Goal: Task Accomplishment & Management: Manage account settings

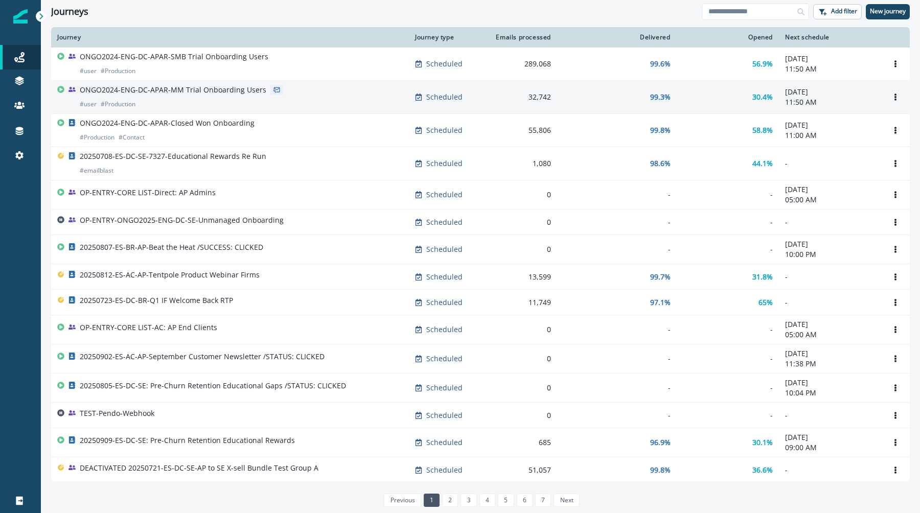
click at [201, 94] on p "ONGO2024-ENG-DC-APAR-MM Trial Onboarding Users" at bounding box center [173, 90] width 186 height 10
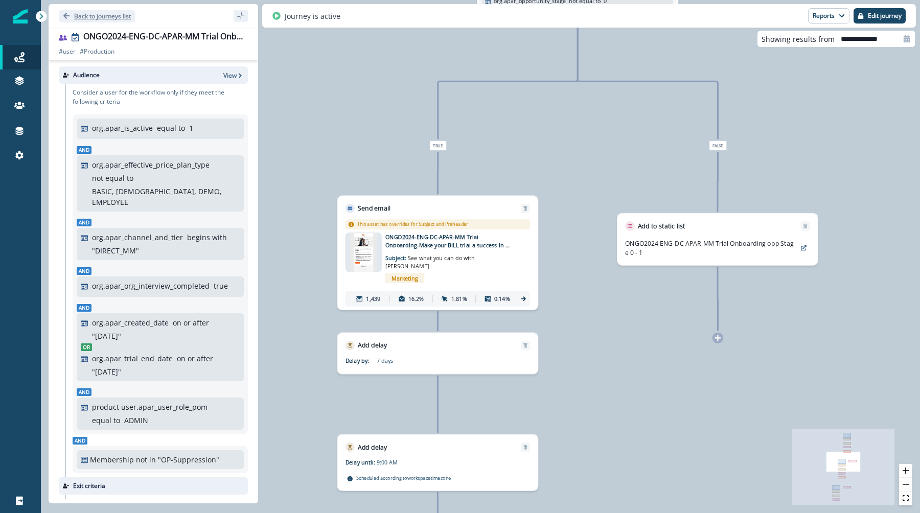
click at [64, 18] on icon "Go back" at bounding box center [66, 15] width 7 height 7
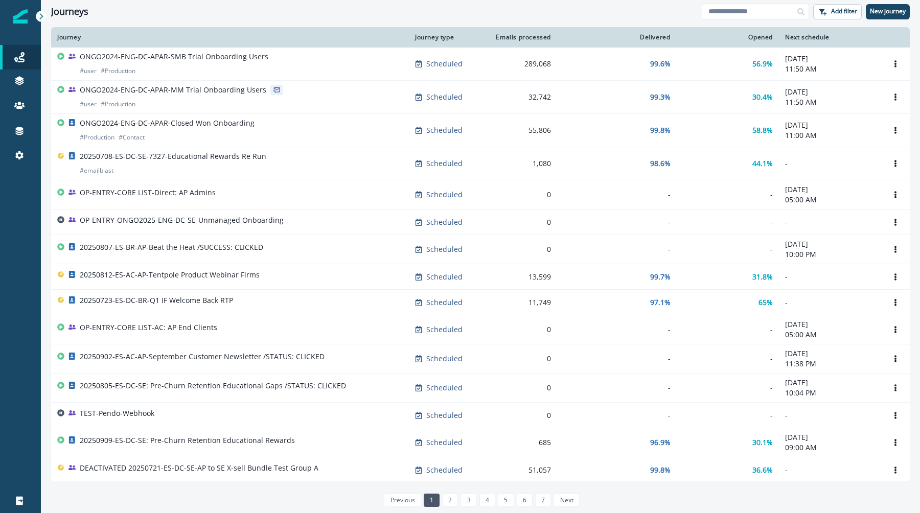
click at [212, 46] on th "Journey" at bounding box center [230, 37] width 358 height 20
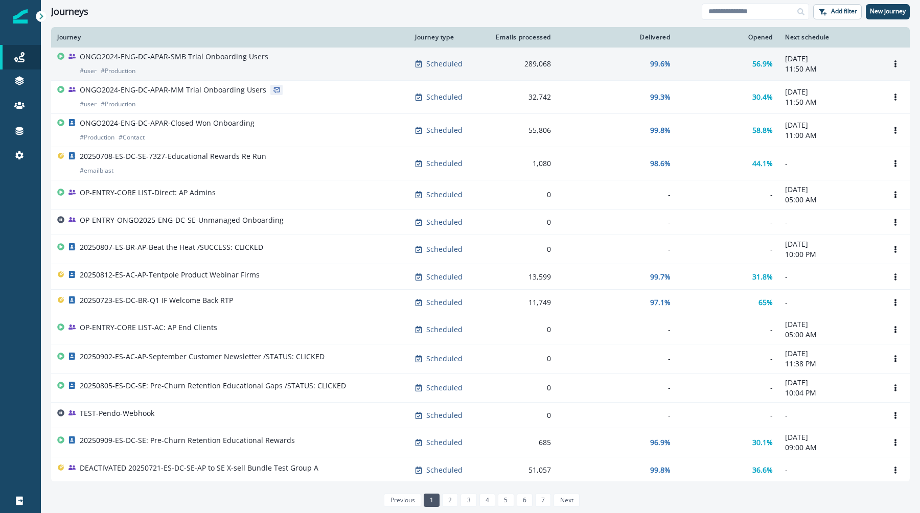
click at [212, 53] on p "ONGO2024-ENG-DC-APAR-SMB Trial Onboarding Users" at bounding box center [174, 57] width 189 height 10
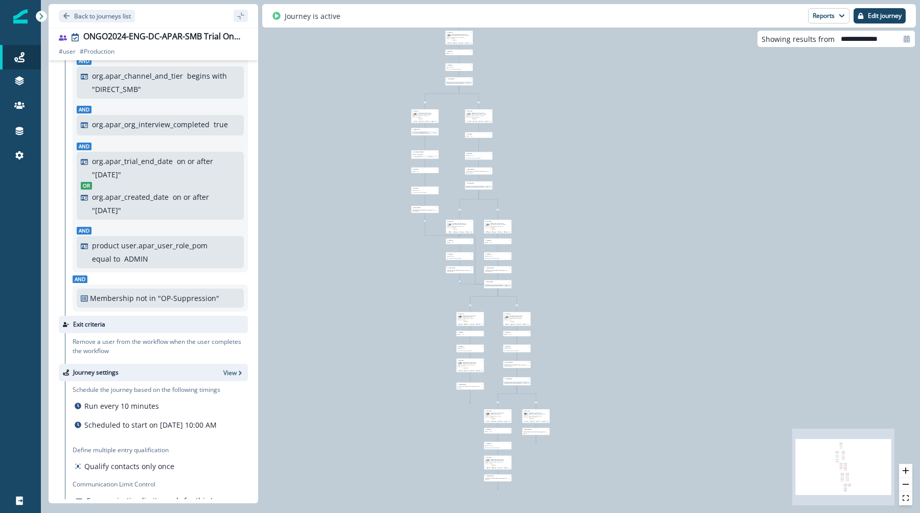
scroll to position [186, 0]
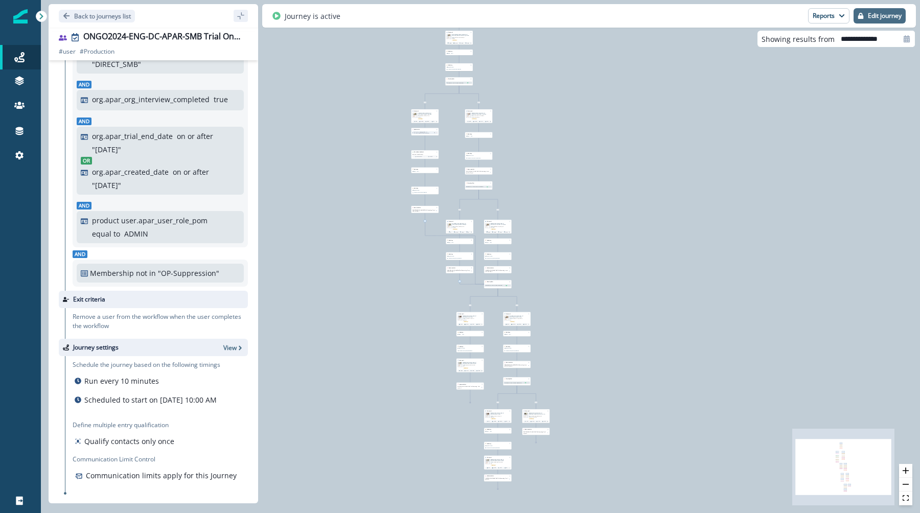
click at [873, 18] on p "Edit journey" at bounding box center [885, 15] width 34 height 7
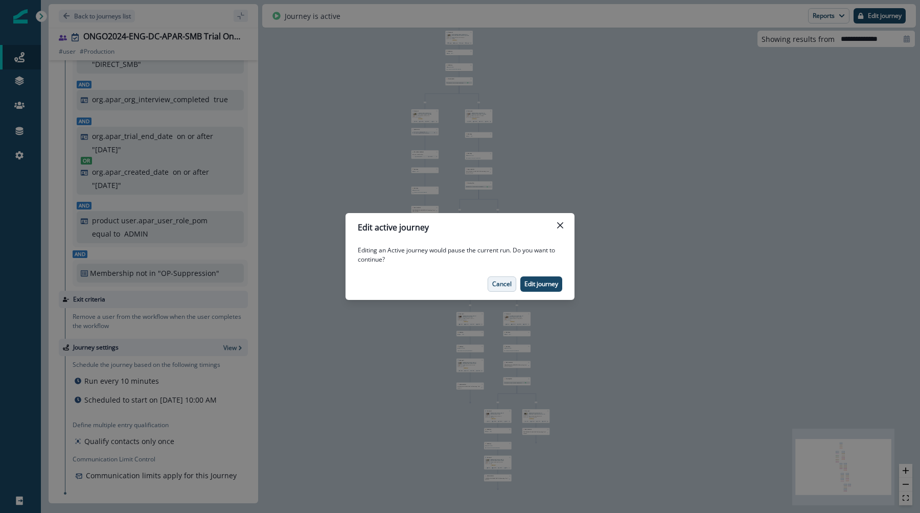
click at [502, 282] on p "Cancel" at bounding box center [501, 283] width 19 height 7
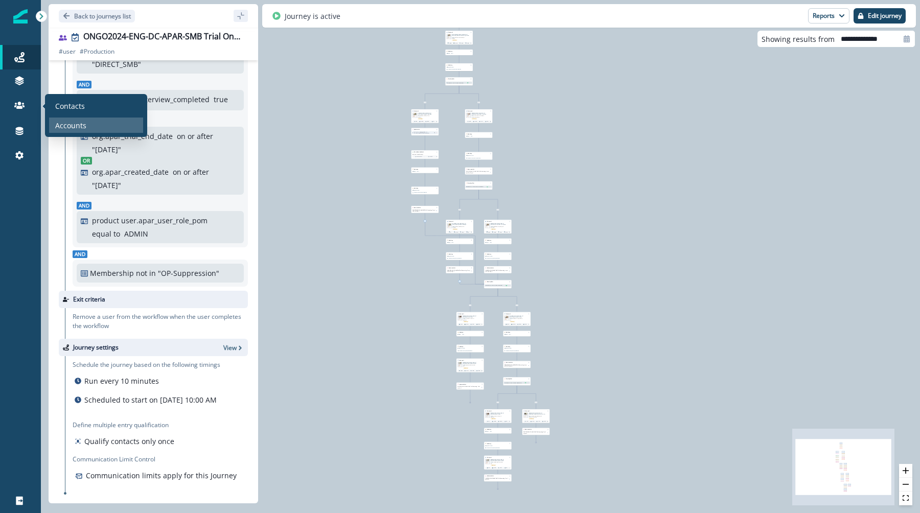
click at [83, 128] on p "Accounts" at bounding box center [70, 125] width 31 height 11
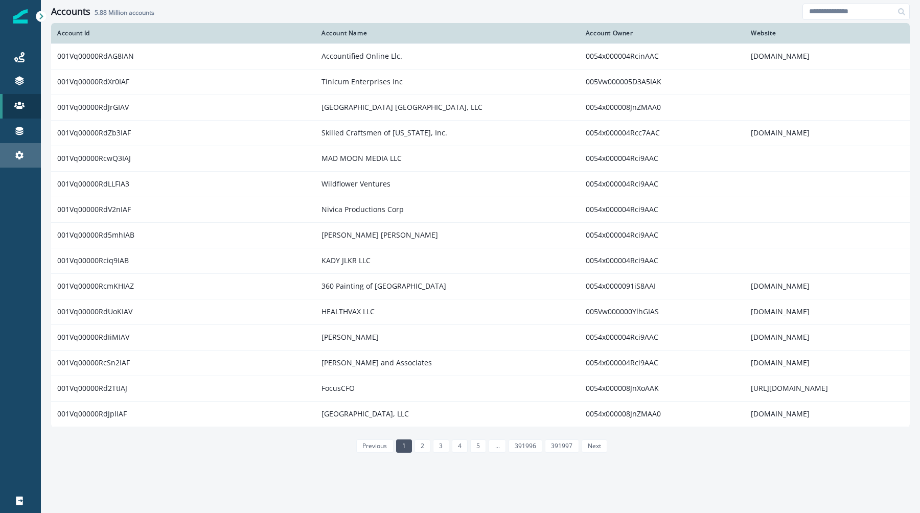
click at [23, 150] on div "Settings" at bounding box center [20, 155] width 33 height 12
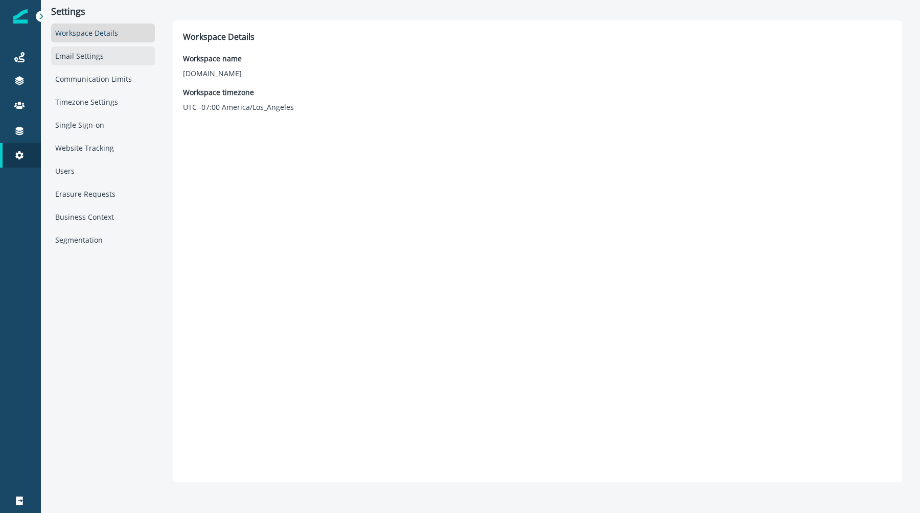
click at [122, 60] on div "Email Settings" at bounding box center [103, 55] width 104 height 19
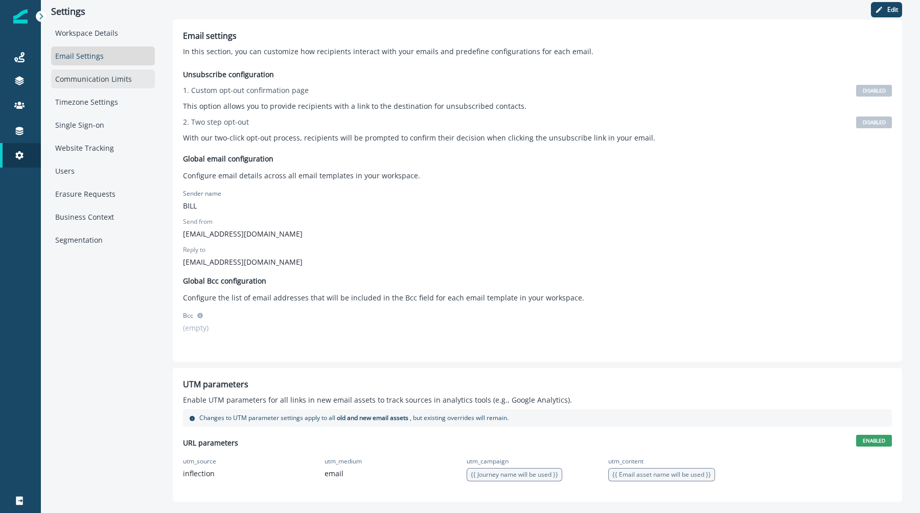
click at [108, 81] on div "Communication Limits" at bounding box center [103, 78] width 104 height 19
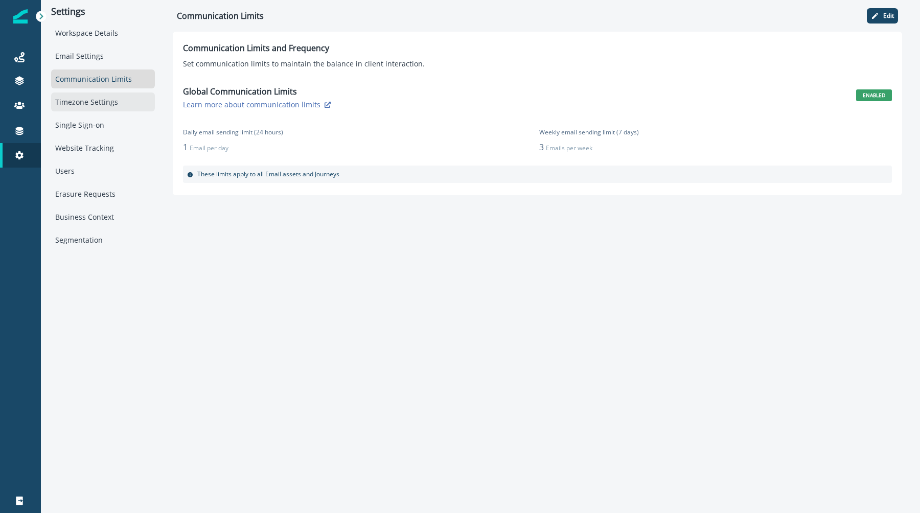
click at [108, 102] on div "Timezone Settings" at bounding box center [103, 101] width 104 height 19
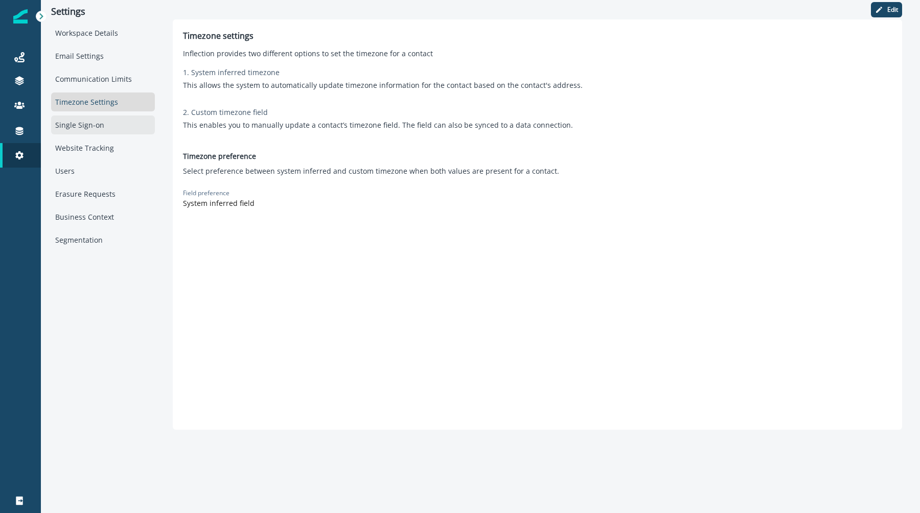
click at [105, 129] on div "Single Sign-on" at bounding box center [103, 124] width 104 height 19
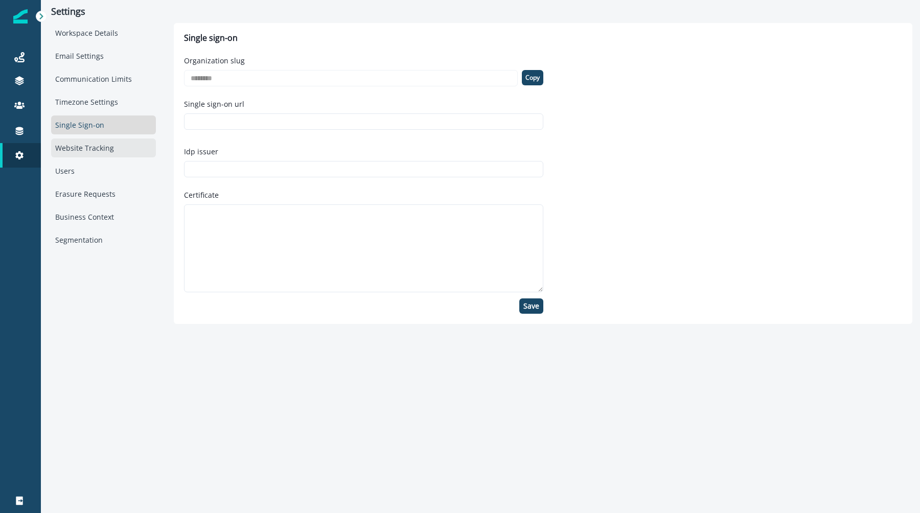
click at [105, 150] on div "Website Tracking" at bounding box center [103, 147] width 105 height 19
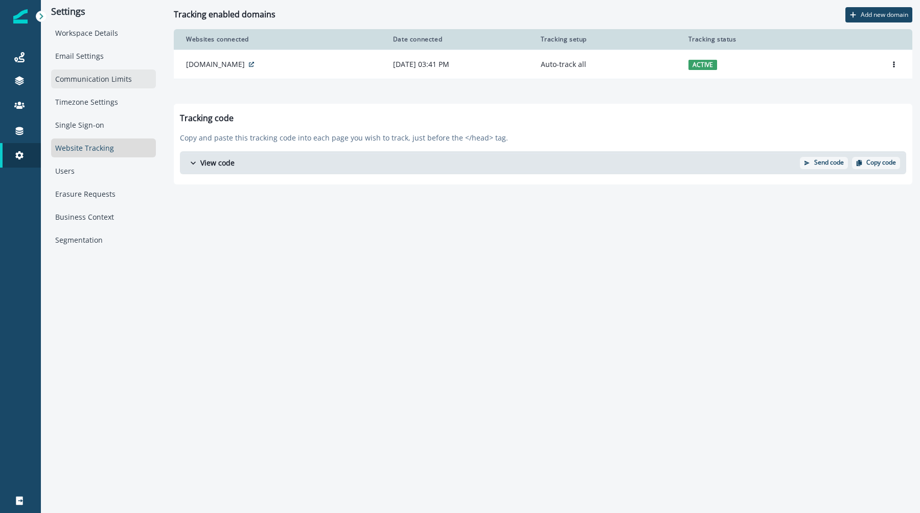
click at [124, 79] on div "Communication Limits" at bounding box center [103, 78] width 105 height 19
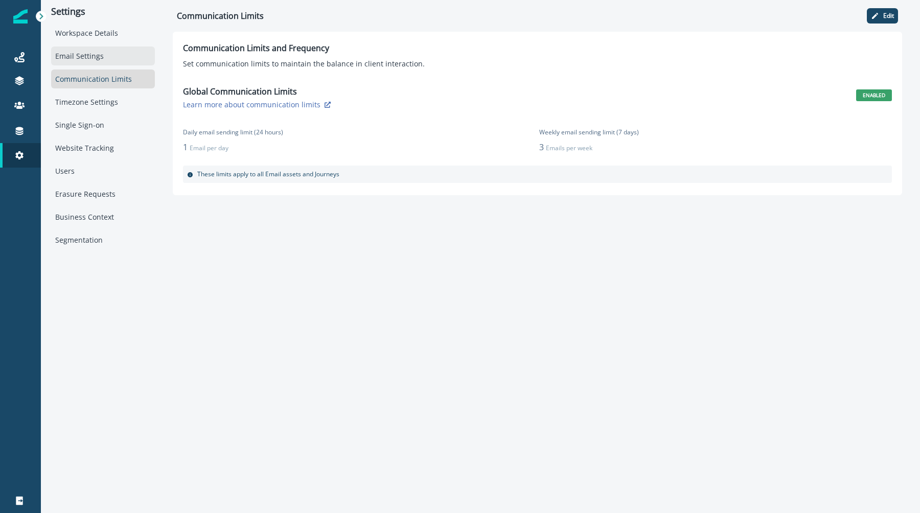
click at [86, 59] on div "Email Settings" at bounding box center [103, 55] width 104 height 19
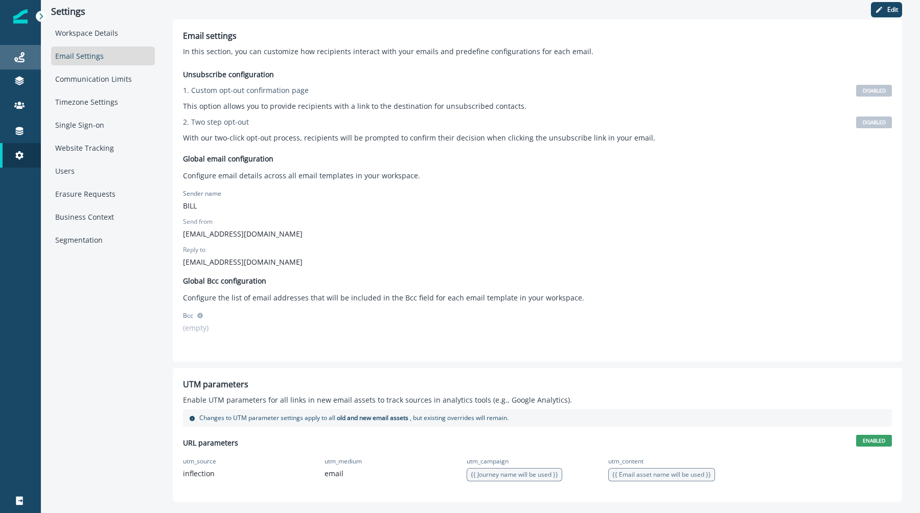
click at [25, 60] on div "Journeys" at bounding box center [20, 57] width 33 height 12
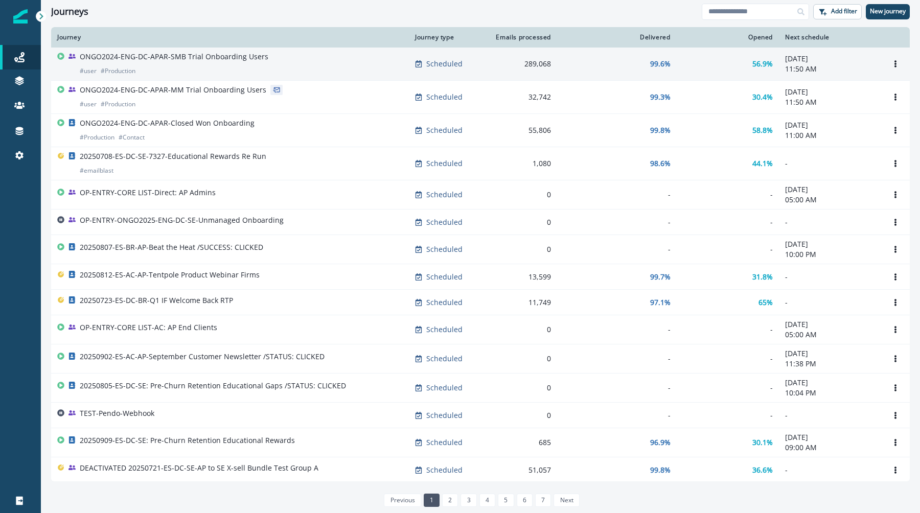
click at [204, 61] on p "ONGO2024-ENG-DC-APAR-SMB Trial Onboarding Users" at bounding box center [174, 57] width 189 height 10
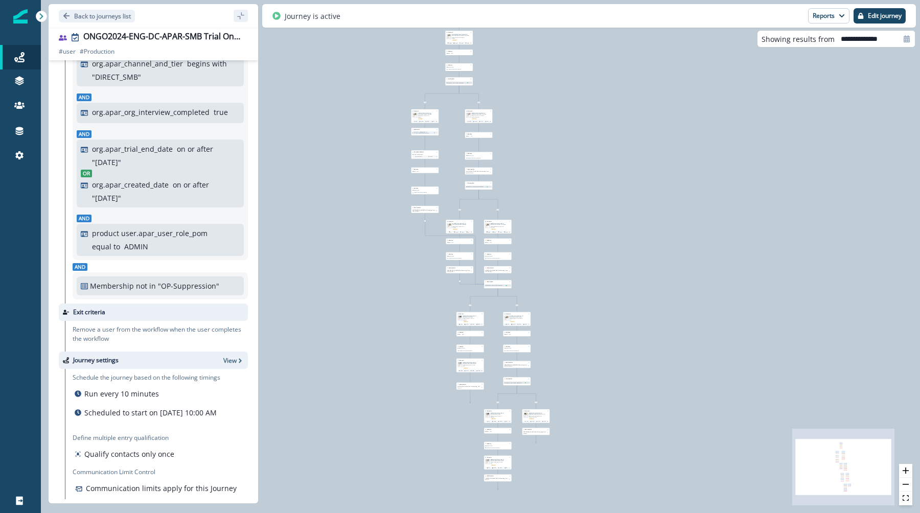
scroll to position [186, 0]
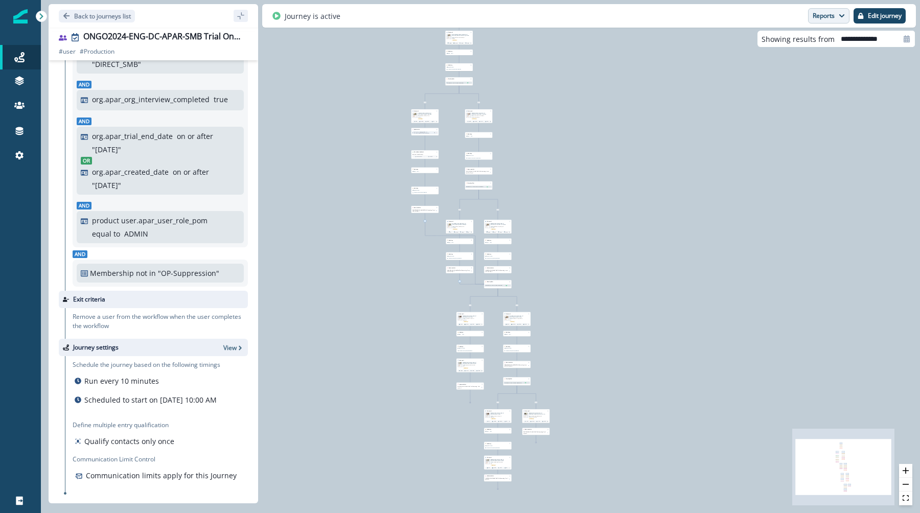
click at [835, 21] on button "Reports" at bounding box center [828, 15] width 41 height 15
click at [533, 88] on div "10,809 users have entered the journey Send email Email asset changed, journey r…" at bounding box center [480, 256] width 879 height 513
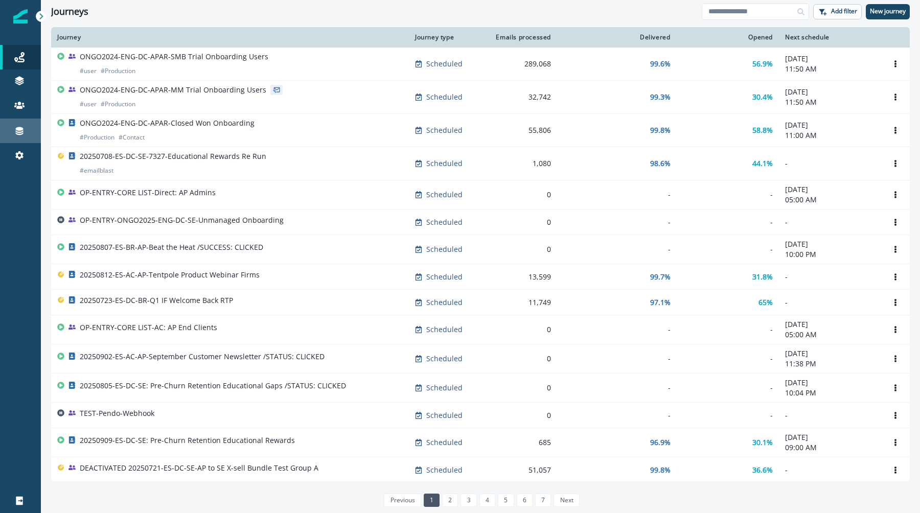
click at [17, 137] on link "Connections" at bounding box center [20, 131] width 41 height 25
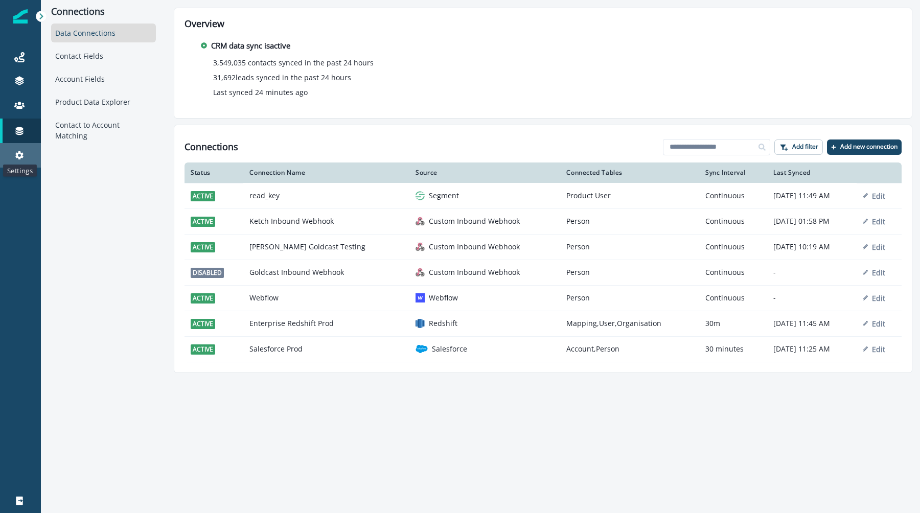
click at [22, 159] on icon at bounding box center [19, 155] width 10 height 10
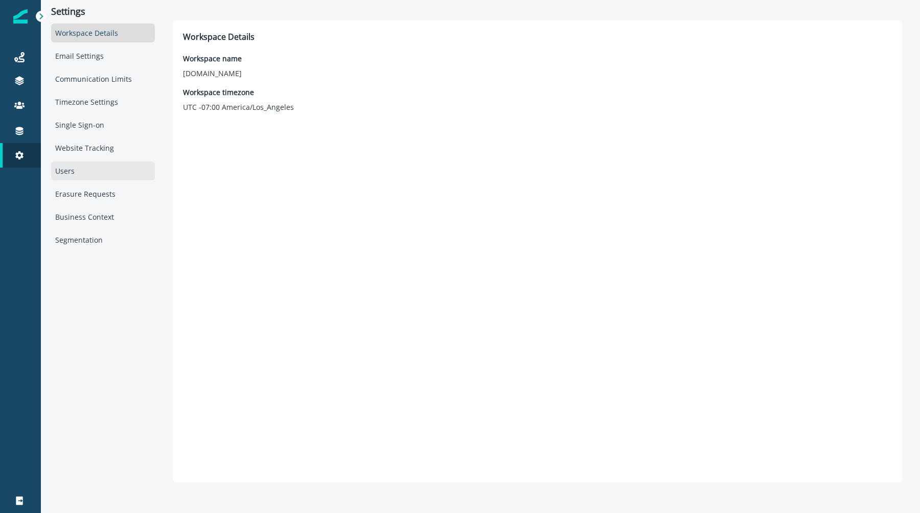
click at [105, 167] on div "Users" at bounding box center [103, 170] width 104 height 19
